Goal: Information Seeking & Learning: Learn about a topic

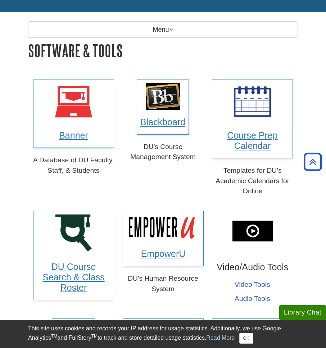
scroll to position [72, 0]
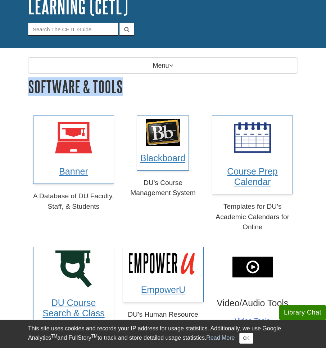
drag, startPoint x: 123, startPoint y: 85, endPoint x: 26, endPoint y: 89, distance: 97.7
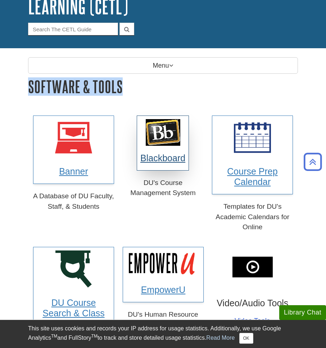
scroll to position [0, 0]
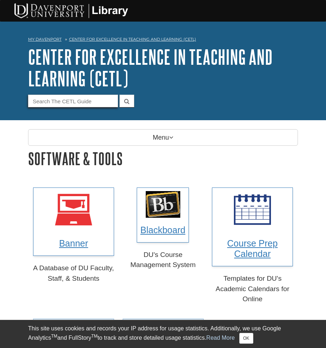
click at [84, 100] on input "Guide Search Terms" at bounding box center [73, 101] width 90 height 13
type input "software resources"
click at [120, 95] on button "submit" at bounding box center [127, 101] width 15 height 13
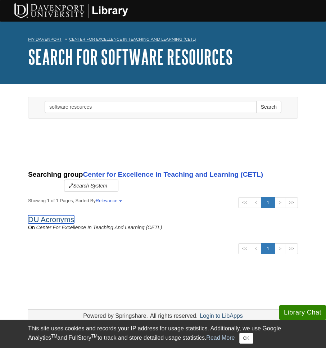
click at [58, 219] on link "DU Acronyms" at bounding box center [51, 219] width 46 height 8
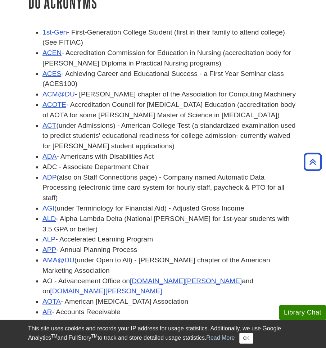
scroll to position [144, 0]
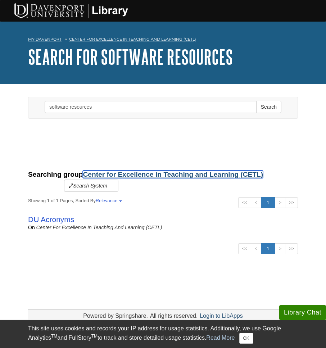
click at [147, 175] on link "Center for Excellence in Teaching and Learning (CETL)" at bounding box center [173, 175] width 180 height 8
